Goal: Task Accomplishment & Management: Manage account settings

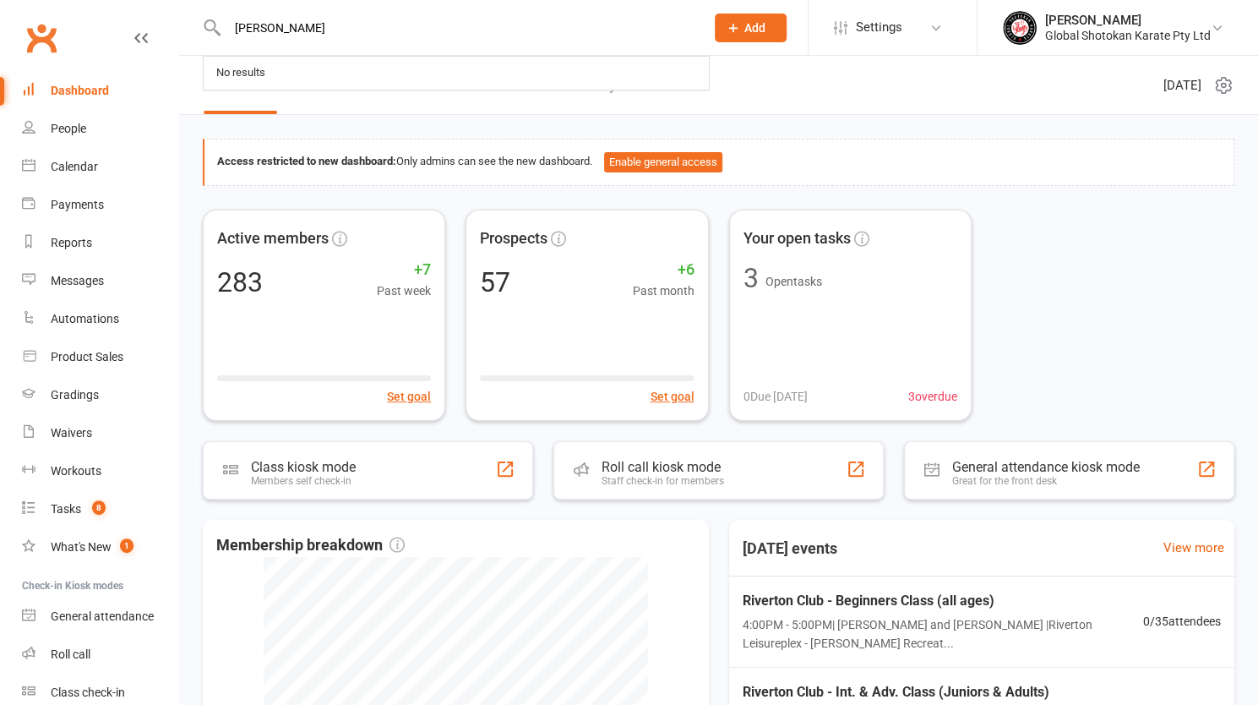
type input "[PERSON_NAME]"
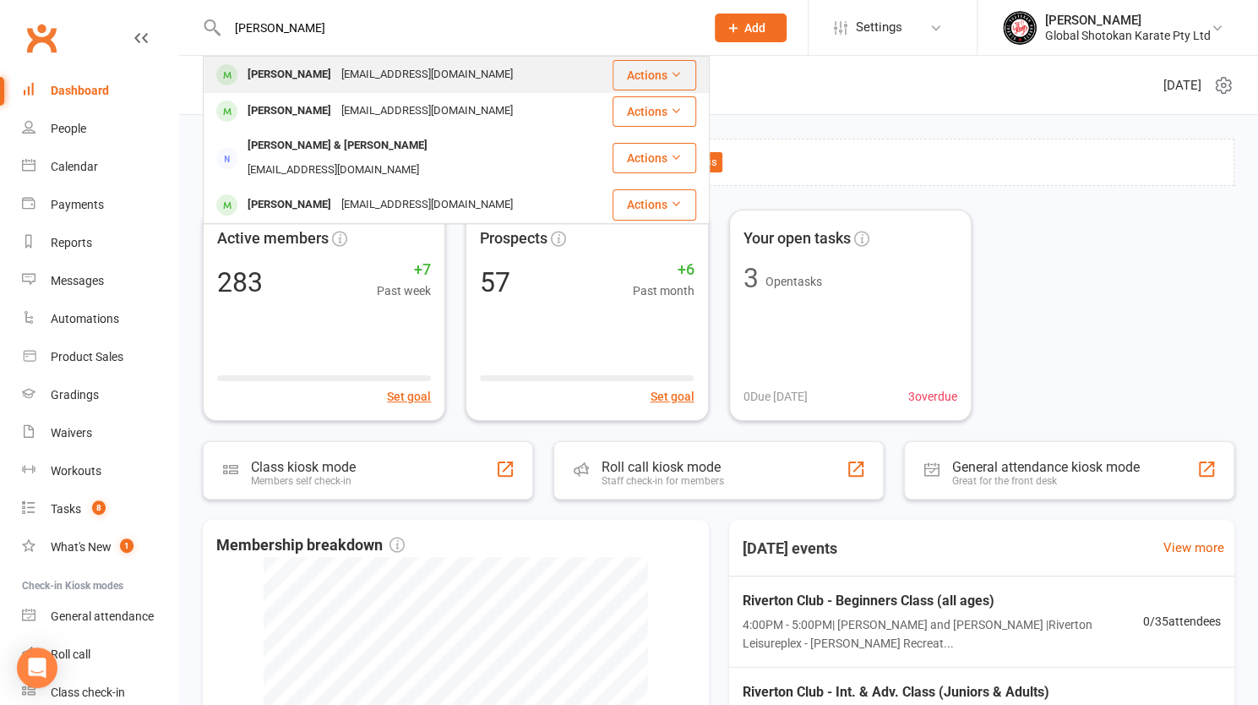
click at [264, 74] on div "[PERSON_NAME]" at bounding box center [289, 75] width 94 height 25
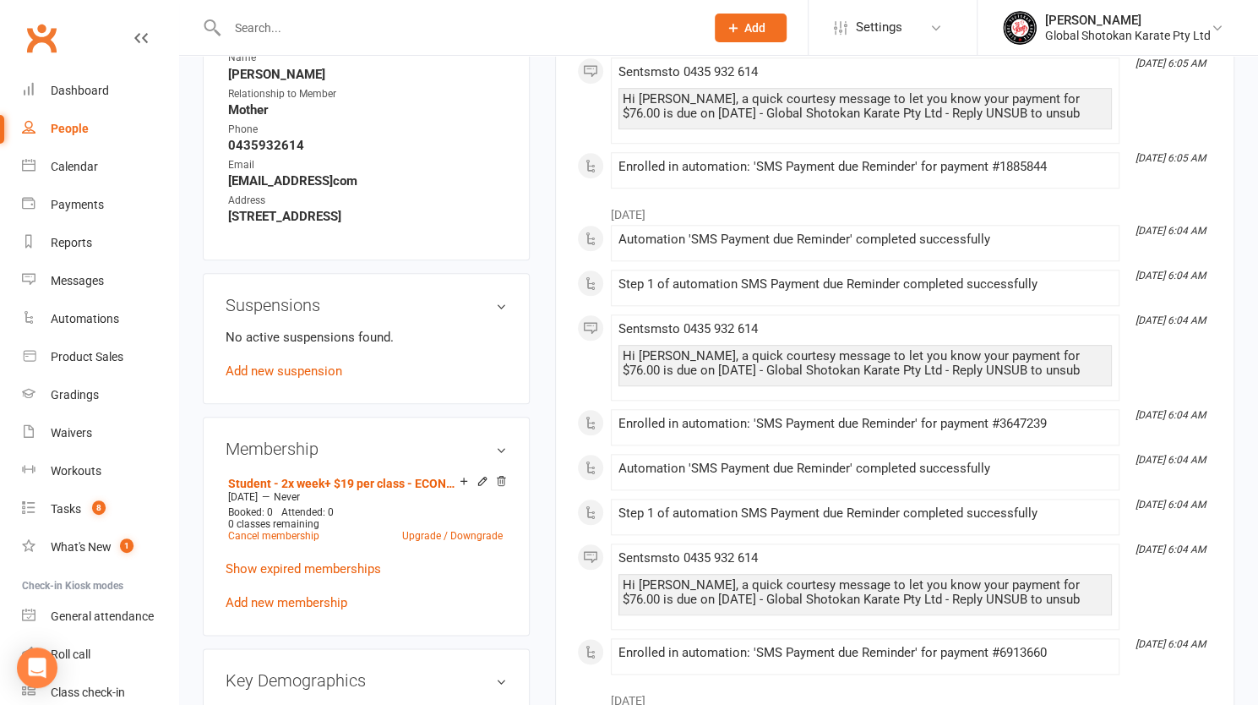
scroll to position [1014, 0]
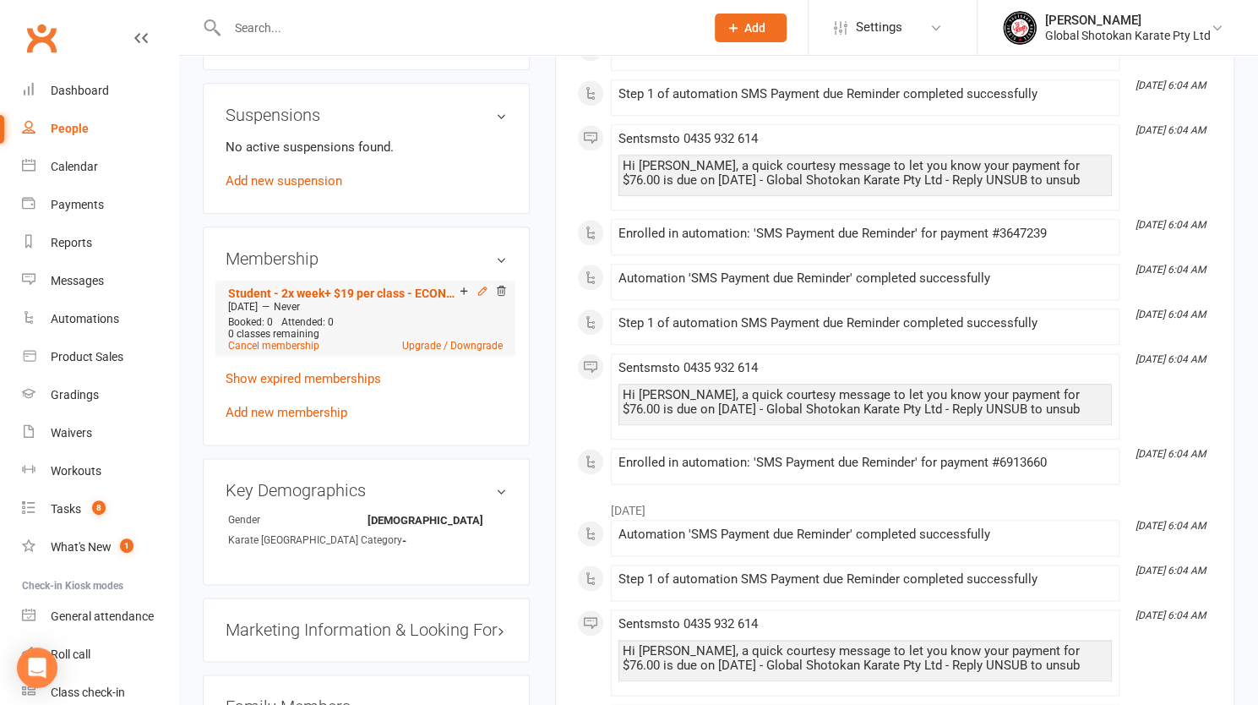
drag, startPoint x: 470, startPoint y: 297, endPoint x: 480, endPoint y: 292, distance: 11.0
click at [480, 292] on icon at bounding box center [482, 291] width 8 height 8
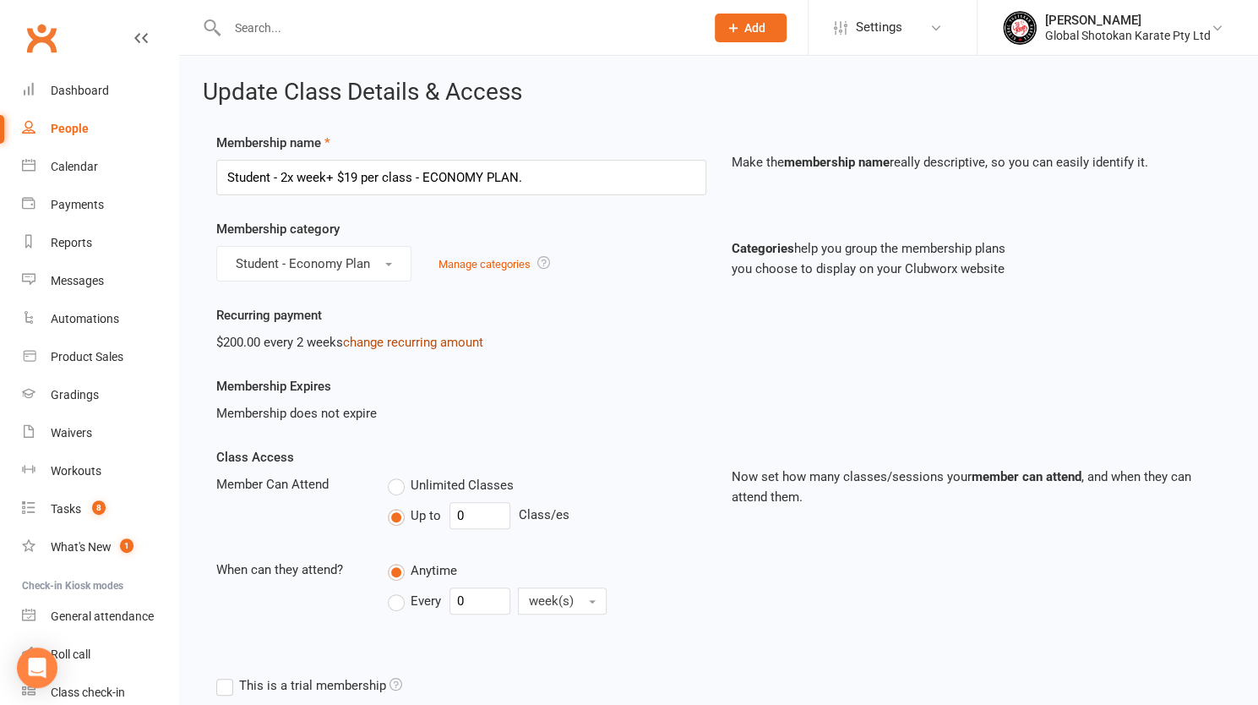
click at [459, 340] on link "change recurring amount" at bounding box center [413, 342] width 140 height 15
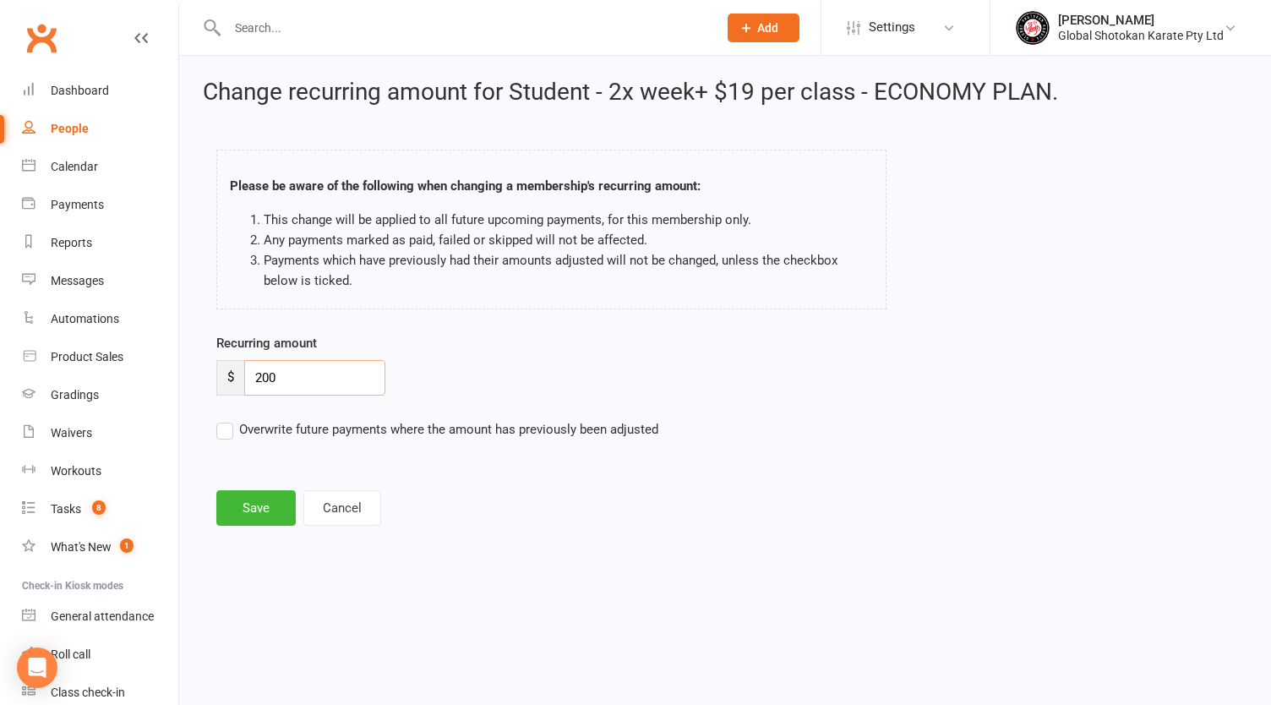
drag, startPoint x: 298, startPoint y: 369, endPoint x: 239, endPoint y: 374, distance: 59.4
click at [239, 374] on div "$ 200" at bounding box center [300, 377] width 169 height 35
type input "38.20"
click at [253, 503] on button "Save" at bounding box center [255, 507] width 79 height 35
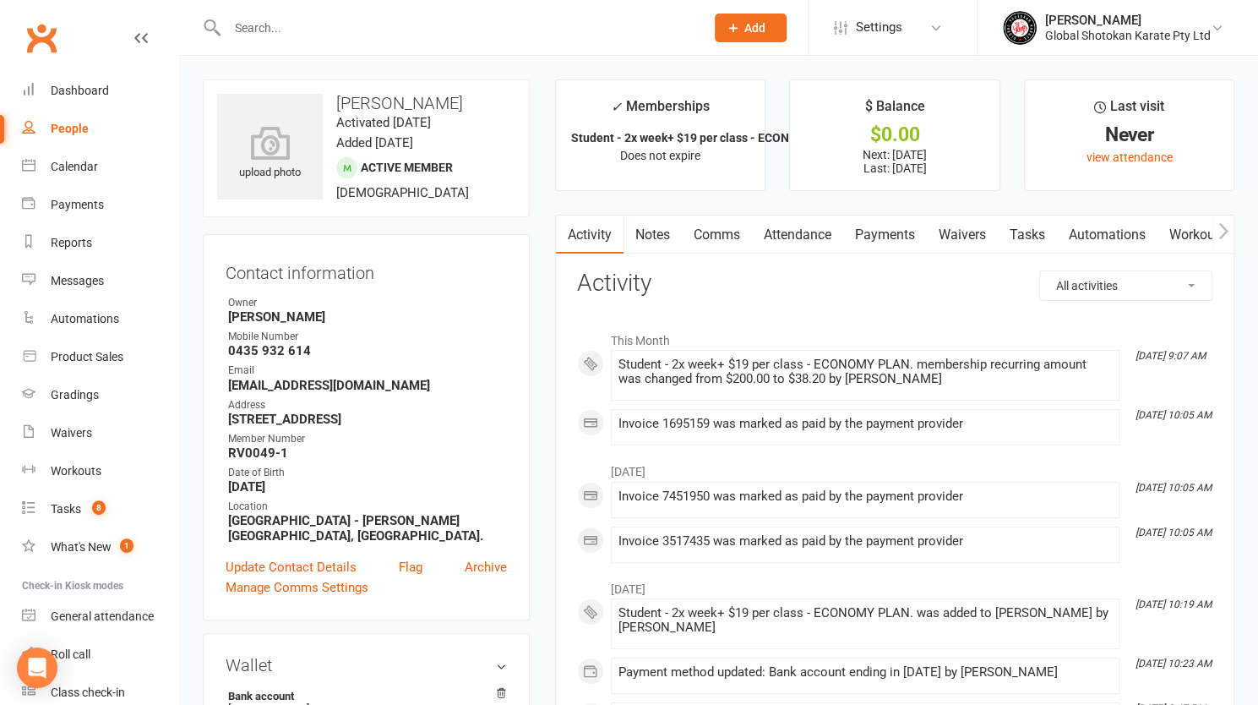
click at [901, 223] on link "Payments" at bounding box center [885, 234] width 84 height 39
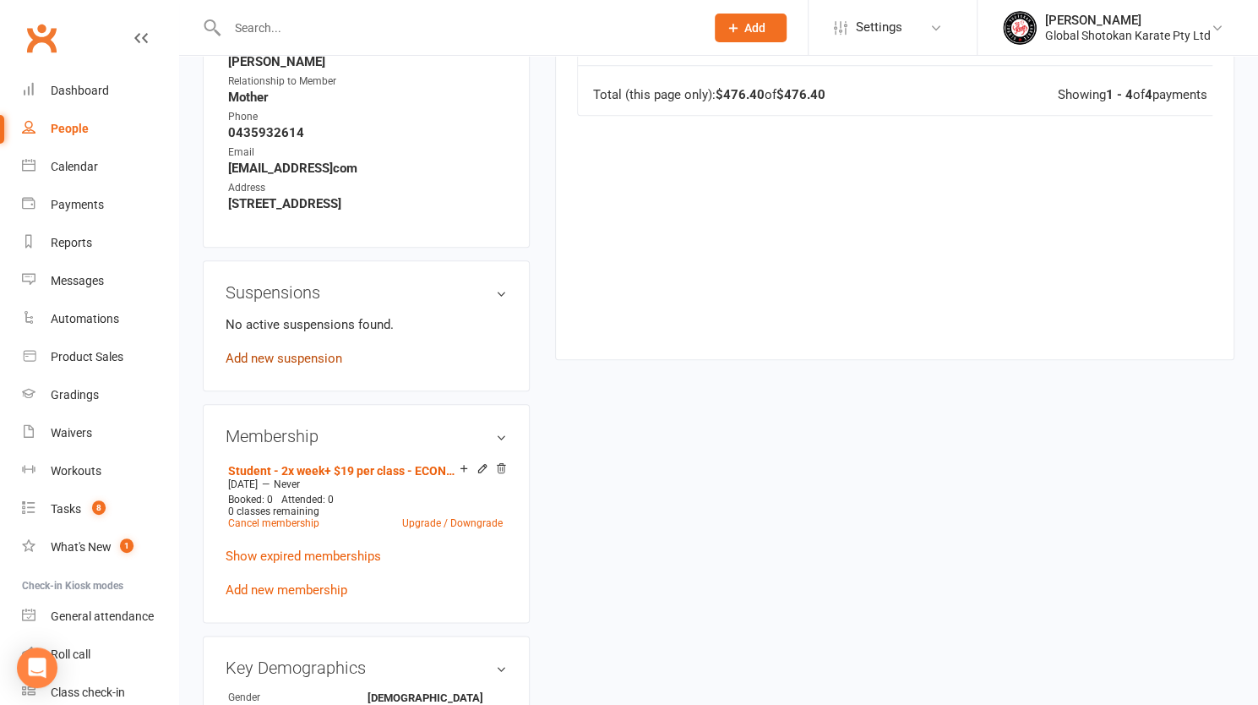
scroll to position [845, 0]
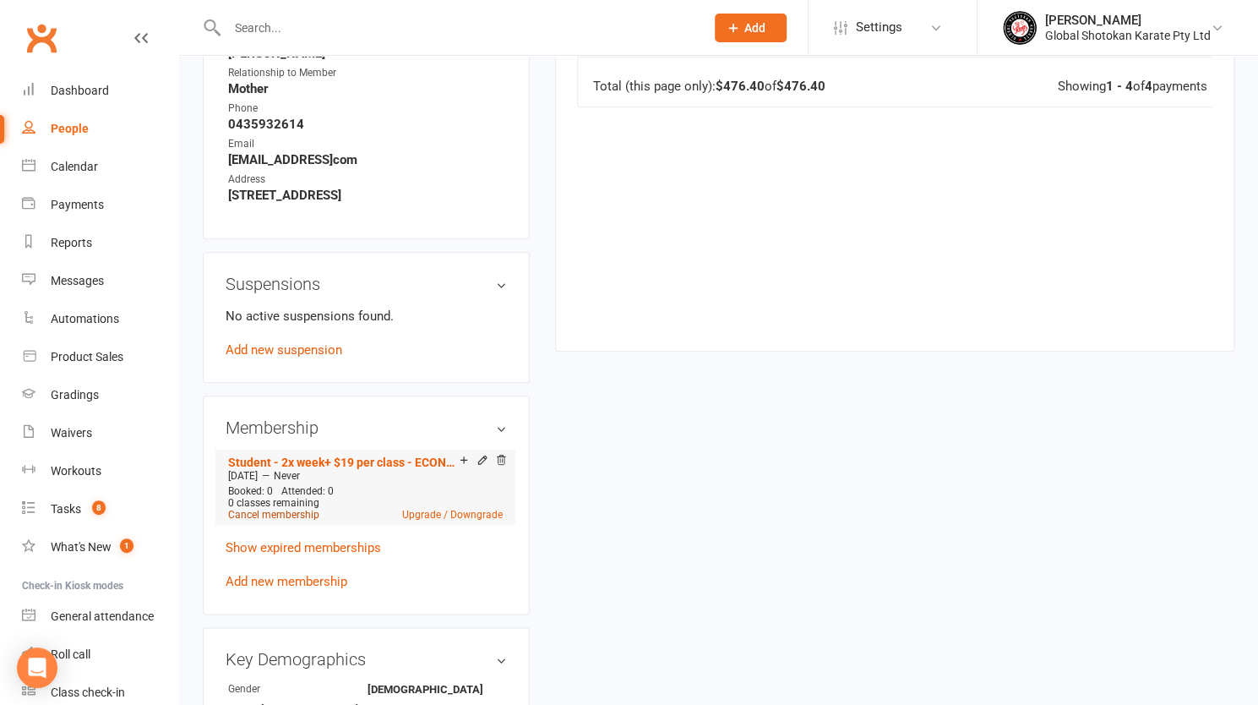
click at [263, 519] on link "Cancel membership" at bounding box center [273, 515] width 91 height 12
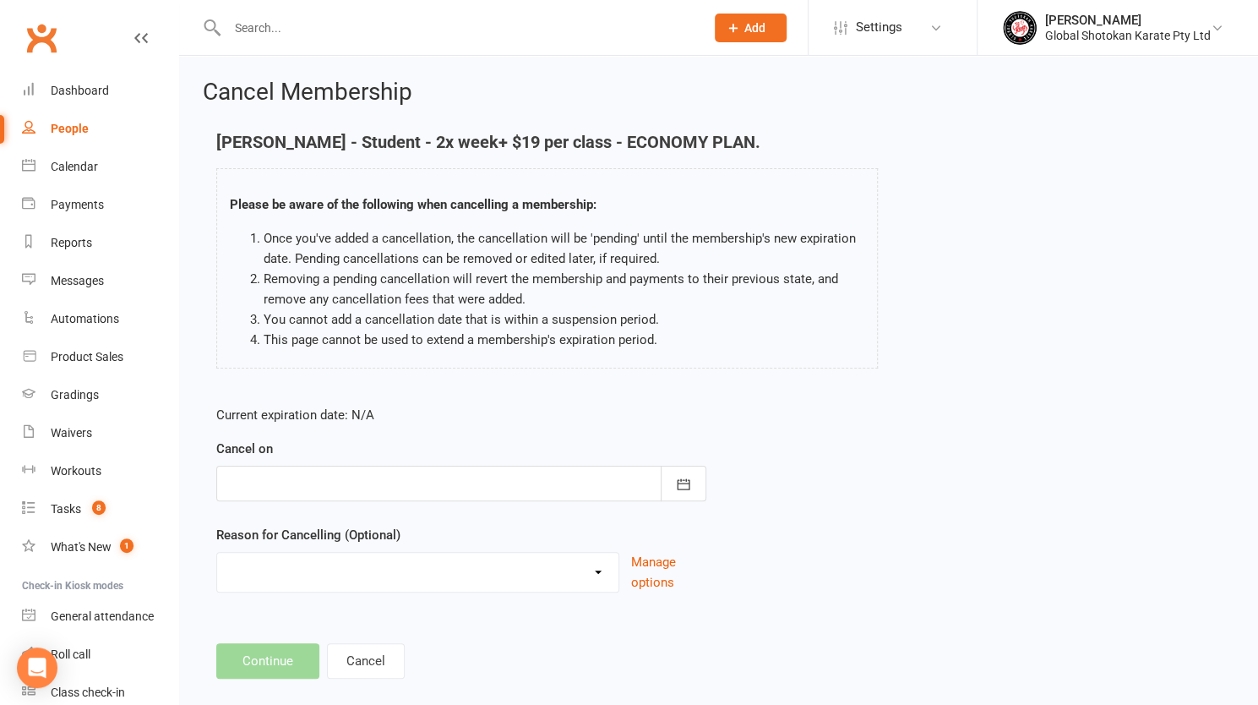
click at [270, 471] on div at bounding box center [461, 483] width 490 height 35
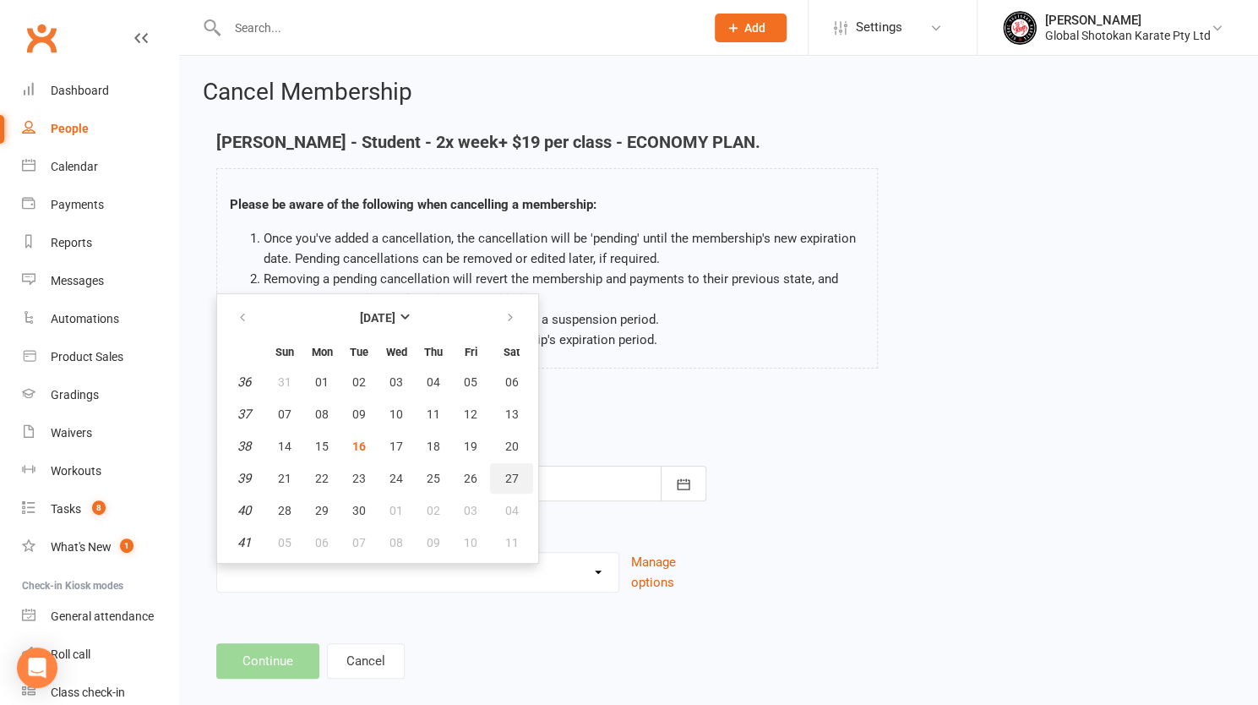
click at [517, 474] on button "27" at bounding box center [511, 478] width 43 height 30
type input "[DATE]"
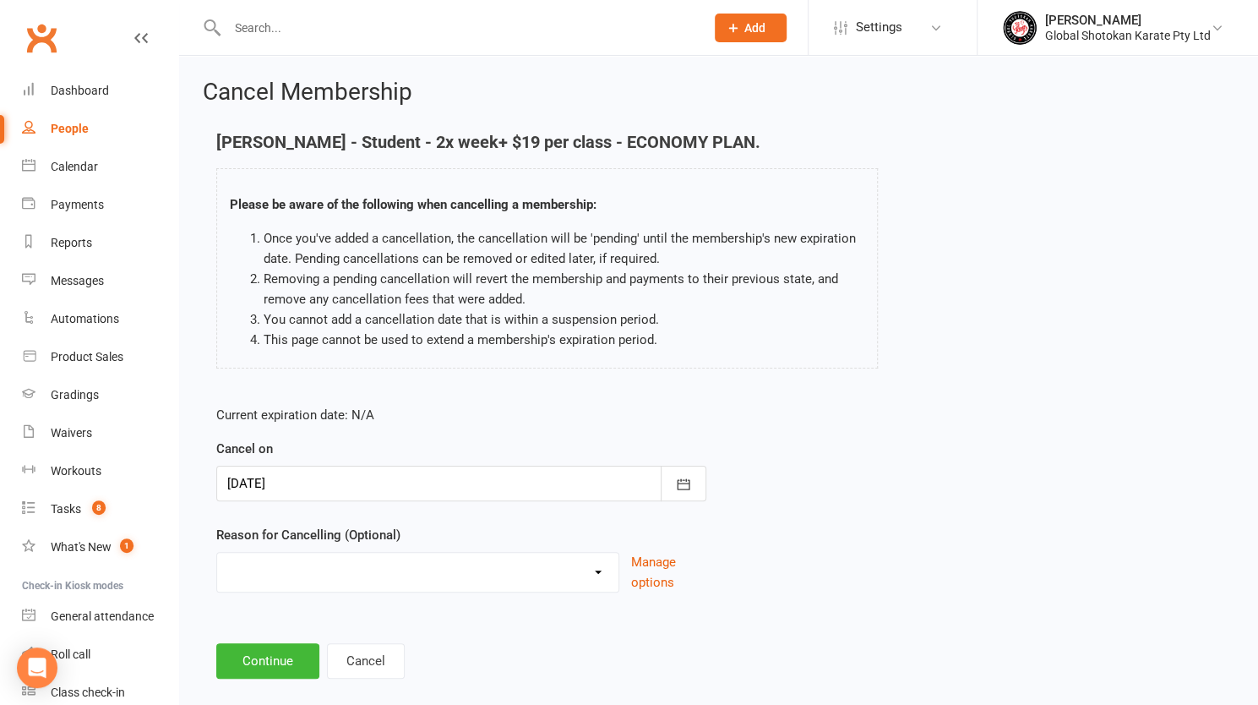
click at [518, 575] on select "Holiday Injury Other reason" at bounding box center [417, 570] width 401 height 34
select select "2"
click at [217, 553] on select "Holiday Injury Other reason" at bounding box center [417, 570] width 401 height 34
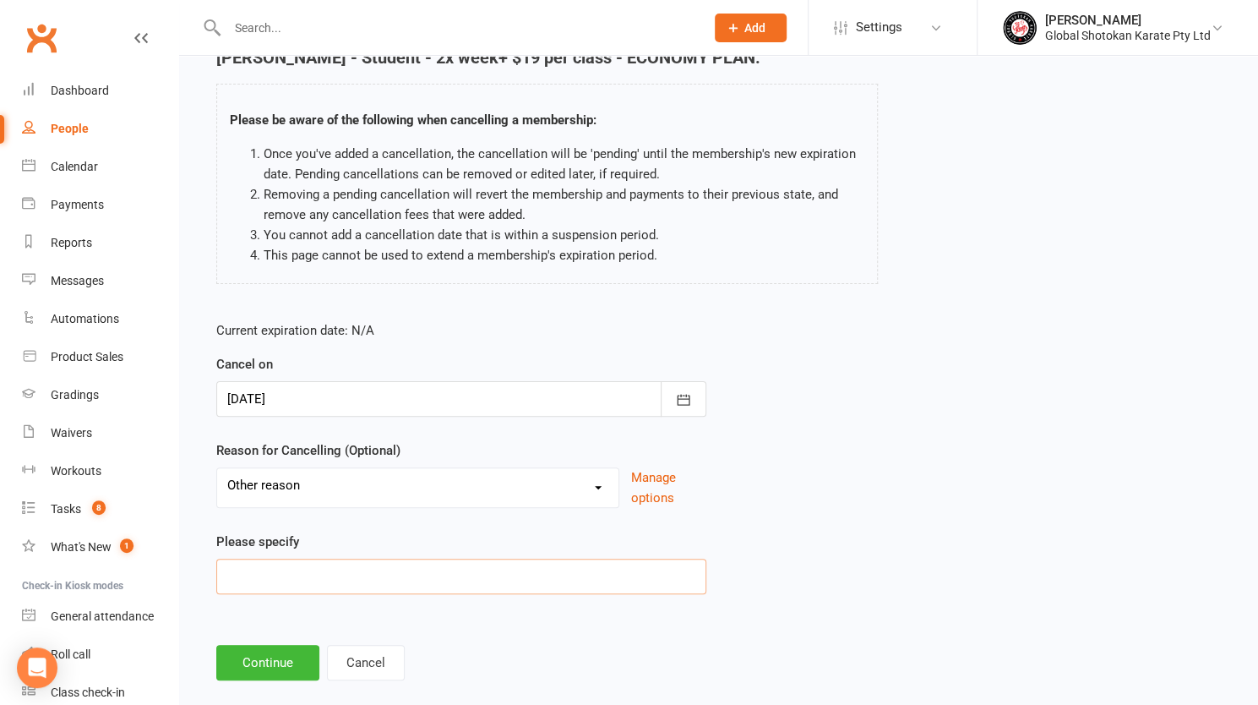
click at [504, 575] on input at bounding box center [461, 576] width 490 height 35
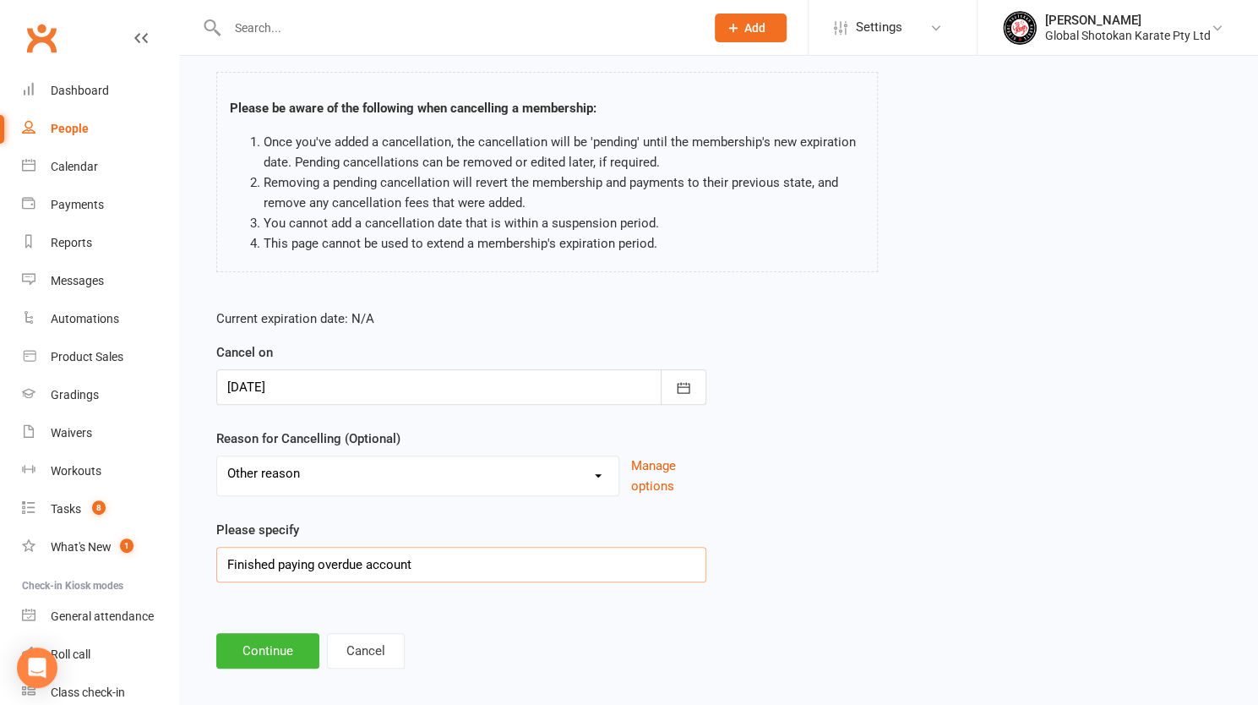
scroll to position [109, 0]
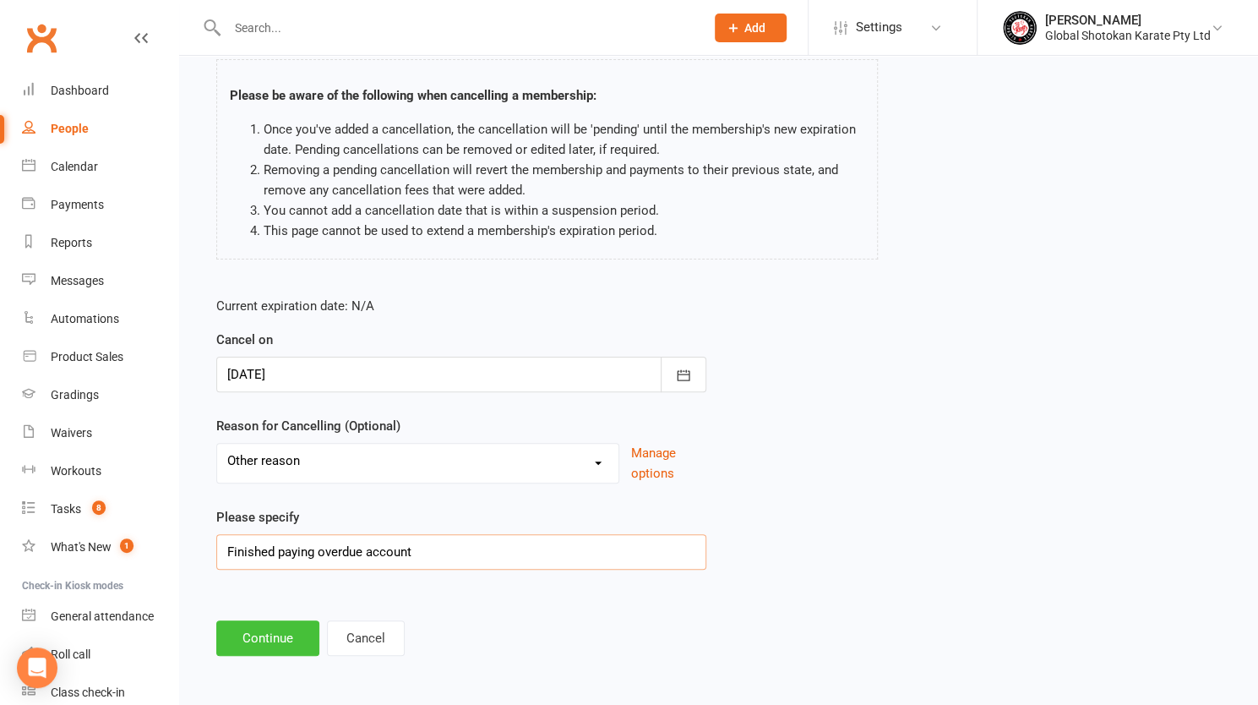
type input "Finished paying overdue account"
click at [270, 636] on button "Continue" at bounding box center [267, 637] width 103 height 35
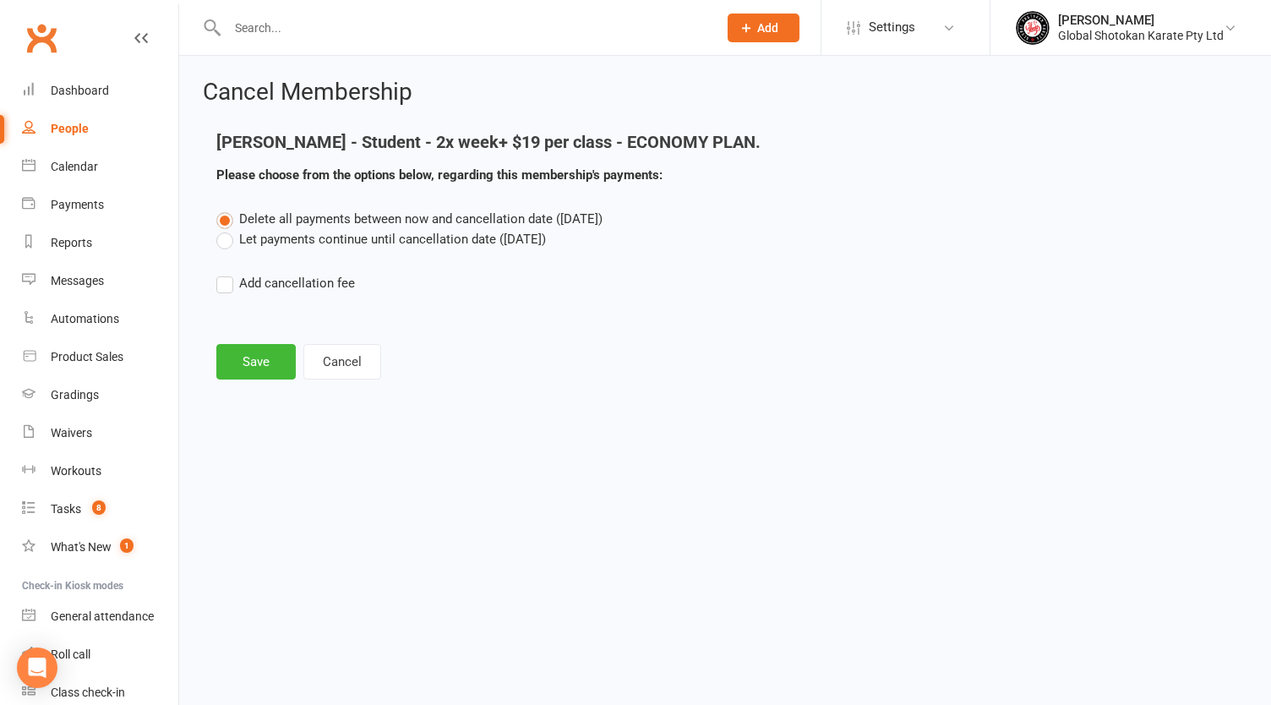
click at [224, 244] on label "Let payments continue until cancellation date ([DATE])" at bounding box center [381, 239] width 330 height 20
click at [224, 229] on input "Let payments continue until cancellation date ([DATE])" at bounding box center [221, 229] width 11 height 0
click at [259, 362] on button "Save" at bounding box center [255, 361] width 79 height 35
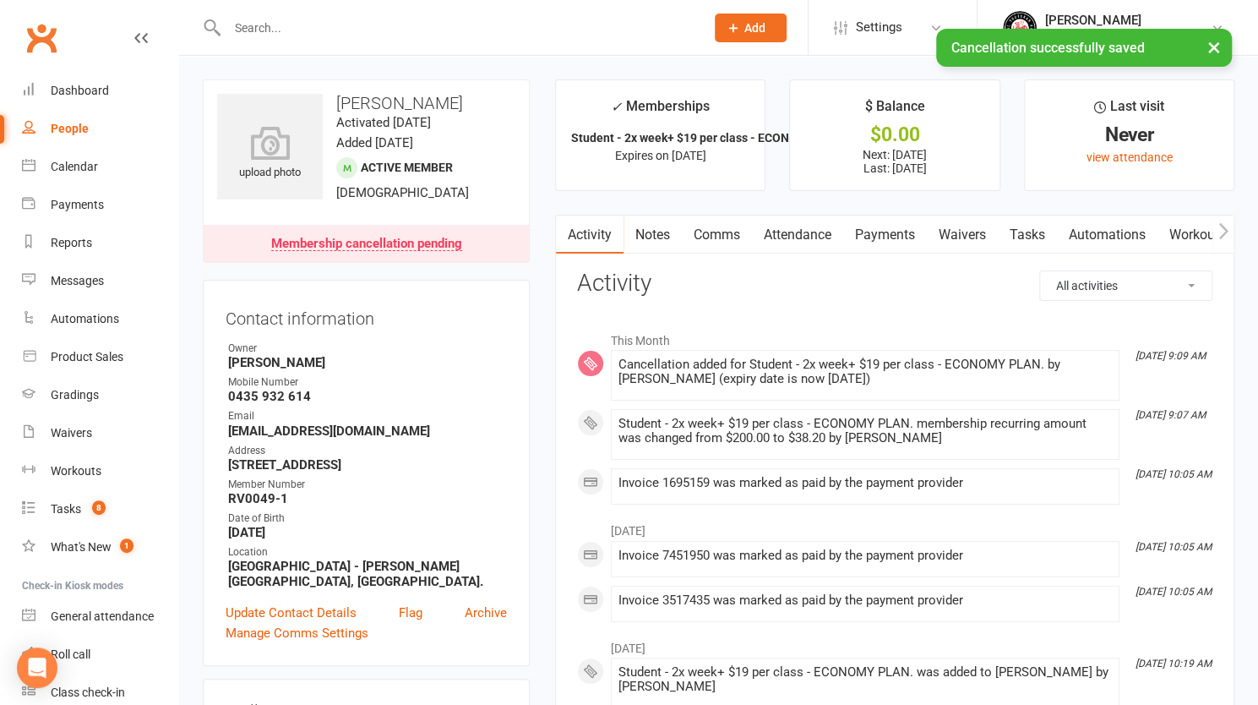
click at [882, 231] on link "Payments" at bounding box center [885, 234] width 84 height 39
